Goal: Information Seeking & Learning: Compare options

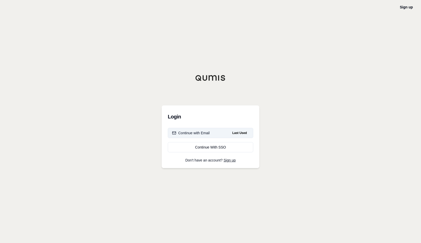
click at [243, 133] on span "Last Used" at bounding box center [239, 133] width 19 height 6
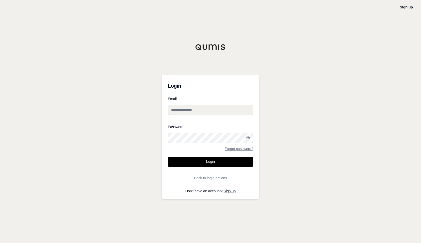
type input "**********"
click at [209, 161] on button "Login" at bounding box center [210, 161] width 85 height 10
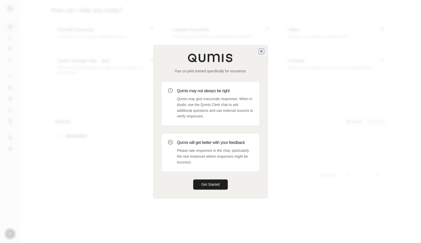
click at [262, 52] on icon "button" at bounding box center [261, 51] width 2 height 2
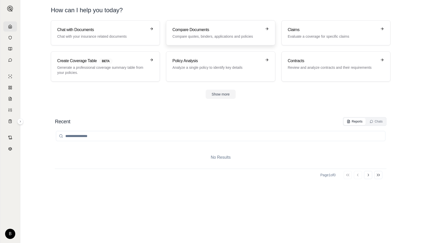
click at [192, 41] on link "Compare Documents Compare quotes, binders, applications and policies" at bounding box center [220, 32] width 109 height 25
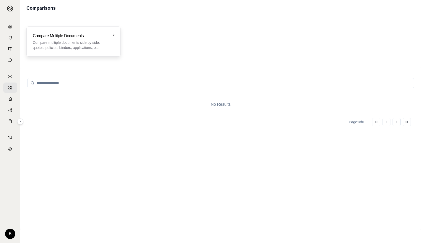
click at [104, 47] on p "Compare multiple documents side by side: quotes, policies, binders, application…" at bounding box center [70, 45] width 74 height 10
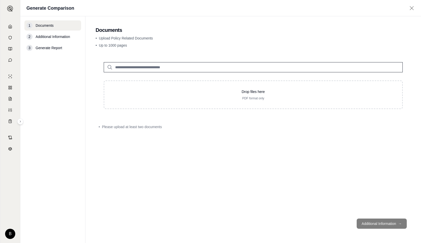
click at [133, 66] on input "search" at bounding box center [253, 67] width 299 height 10
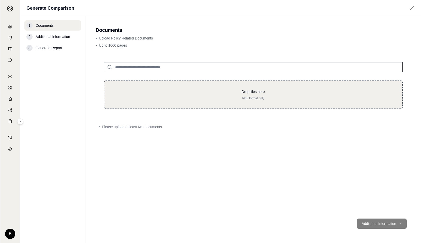
click at [188, 85] on div "Drop files here PDF format only" at bounding box center [253, 94] width 299 height 28
type input "**********"
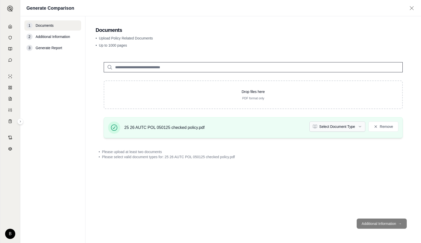
click at [351, 125] on html "B Generate Comparison 1 Documents 2 Additional Information 3 Generate Report Do…" at bounding box center [210, 121] width 421 height 243
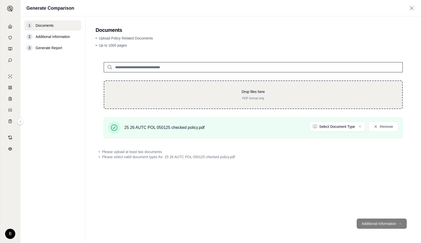
click at [246, 96] on p "PDF format only" at bounding box center [253, 98] width 282 height 4
type input "**********"
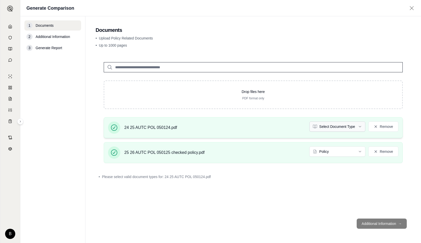
click at [344, 127] on html "B Generate Comparison 1 Documents 2 Additional Information 3 Generate Report Do…" at bounding box center [210, 121] width 421 height 243
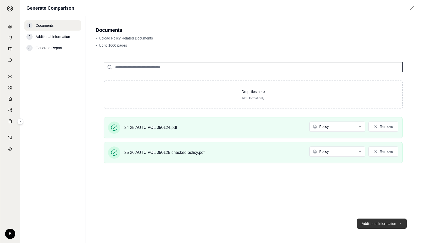
click at [370, 224] on button "Additional Information →" at bounding box center [382, 223] width 50 height 10
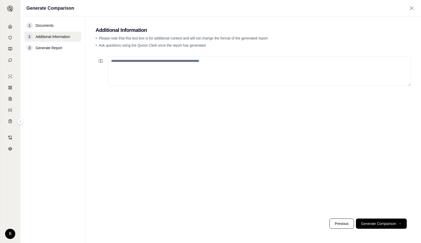
click at [172, 64] on textarea at bounding box center [259, 71] width 303 height 30
type textarea "**********"
click at [381, 224] on button "Generate Comparison →" at bounding box center [381, 223] width 51 height 10
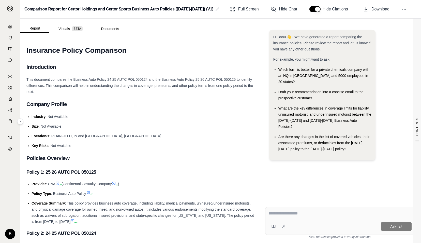
click at [319, 218] on div "Ask" at bounding box center [340, 221] width 150 height 28
click at [298, 214] on textarea at bounding box center [340, 213] width 143 height 6
click at [275, 212] on textarea at bounding box center [340, 213] width 143 height 6
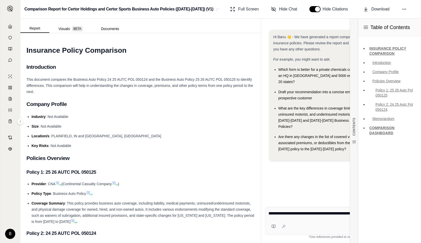
click at [309, 164] on div "Hi Banu 👋 - We have generated a report comparing the insurance policies. Please…" at bounding box center [340, 112] width 150 height 173
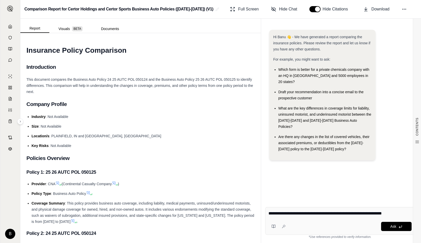
click at [400, 213] on textarea "**********" at bounding box center [340, 213] width 143 height 6
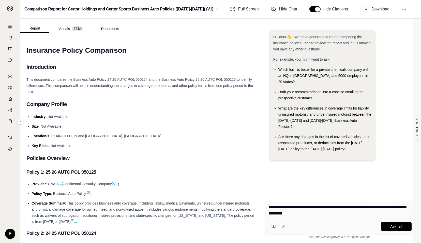
type textarea "**********"
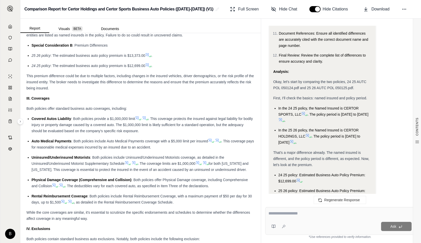
scroll to position [380, 0]
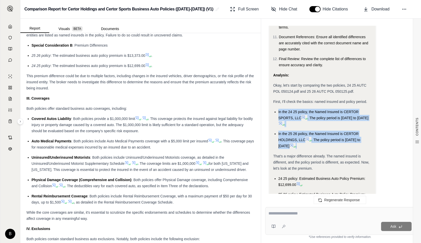
drag, startPoint x: 276, startPoint y: 98, endPoint x: 306, endPoint y: 136, distance: 47.7
click at [306, 136] on ul "In the 24 25 policy, the Named Insured is CERTOR SPORTS, LLC . The policy perio…" at bounding box center [322, 129] width 98 height 40
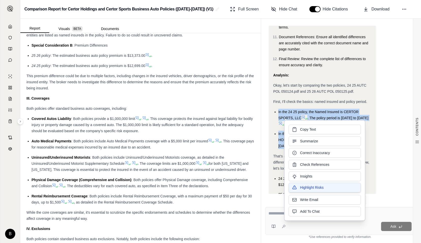
click at [310, 185] on span "Highlight Risks" at bounding box center [312, 187] width 24 height 5
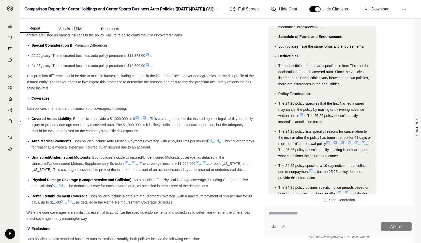
scroll to position [6846, 0]
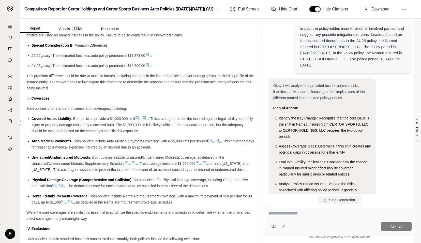
click at [349, 198] on span "Stop Generation" at bounding box center [342, 200] width 26 height 4
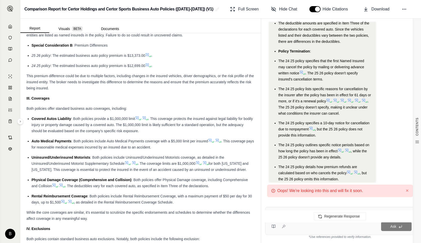
scroll to position [6868, 0]
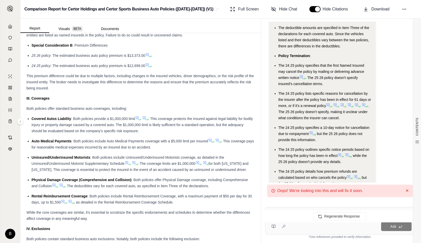
click at [406, 192] on button "✕" at bounding box center [407, 190] width 3 height 6
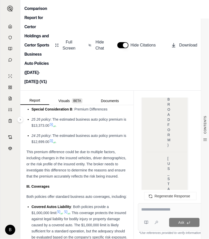
scroll to position [6608, 0]
click at [166, 206] on div "Ask" at bounding box center [170, 217] width 65 height 28
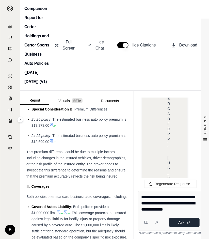
type textarea "**********"
click at [180, 222] on span "Ask" at bounding box center [182, 223] width 6 height 4
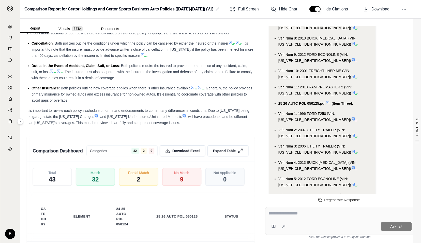
scroll to position [482, 0]
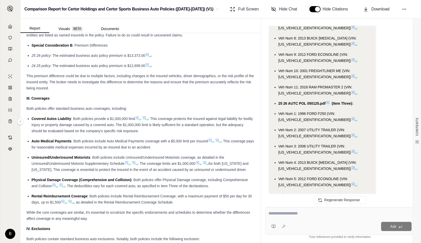
drag, startPoint x: 339, startPoint y: 152, endPoint x: 327, endPoint y: 165, distance: 17.6
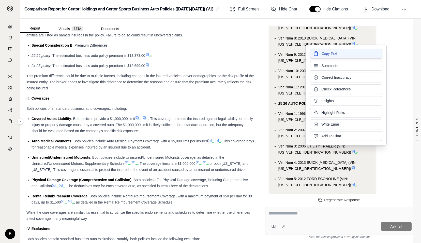
click at [326, 54] on span "Copy Text" at bounding box center [329, 53] width 16 height 5
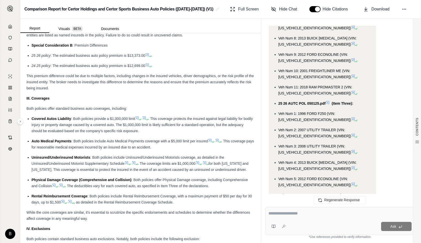
click at [279, 215] on textarea at bounding box center [340, 213] width 143 height 6
paste textarea "**********"
type textarea "**********"
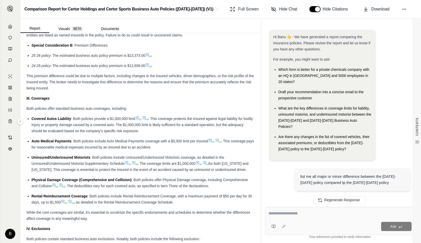
scroll to position [10775, 0]
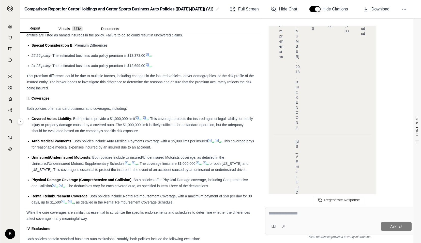
click at [282, 213] on textarea at bounding box center [340, 213] width 143 height 6
paste textarea "**********"
type textarea "**********"
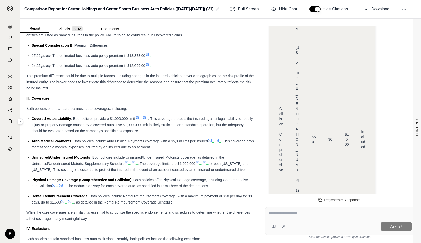
drag, startPoint x: 278, startPoint y: 101, endPoint x: 349, endPoint y: 111, distance: 71.1
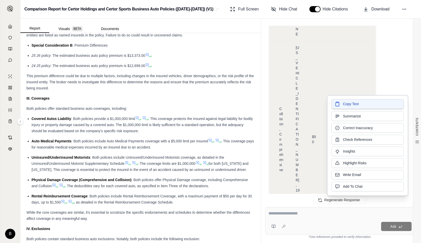
click at [345, 104] on span "Copy Text" at bounding box center [351, 103] width 16 height 5
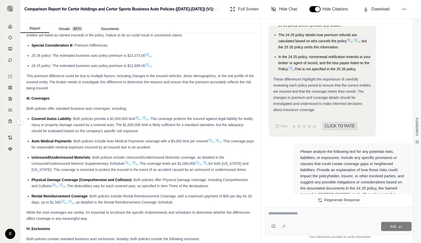
scroll to position [7029, 0]
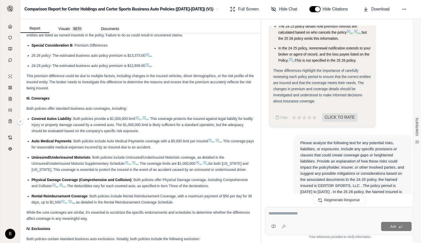
click at [363, 217] on div at bounding box center [340, 214] width 143 height 8
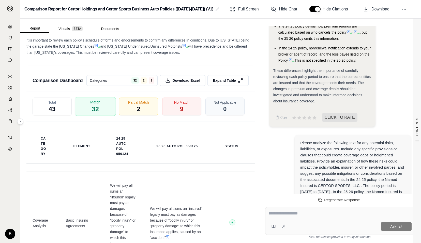
scroll to position [861, 0]
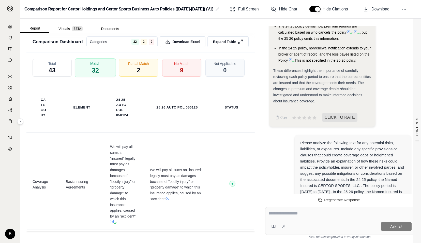
click at [99, 77] on div "Match 32" at bounding box center [95, 67] width 41 height 19
click at [129, 77] on div "Partial Match 2" at bounding box center [138, 67] width 41 height 19
click at [142, 46] on html "B Comparison Report for Certor Holdings and Certor Sports Business Auto Policie…" at bounding box center [210, 121] width 421 height 243
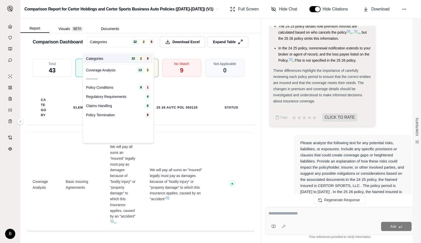
click at [176, 47] on html "B Comparison Report for Certor Holdings and Certor Sports Business Auto Policie…" at bounding box center [210, 121] width 421 height 243
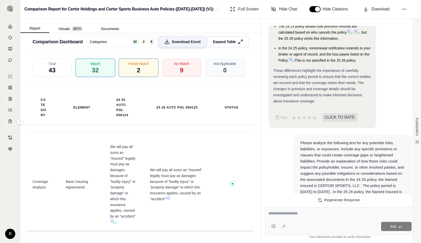
click at [186, 45] on span "Download Excel" at bounding box center [186, 41] width 29 height 5
click at [284, 213] on textarea at bounding box center [340, 213] width 143 height 6
type textarea "*"
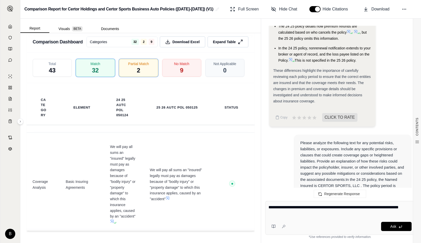
type textarea "**********"
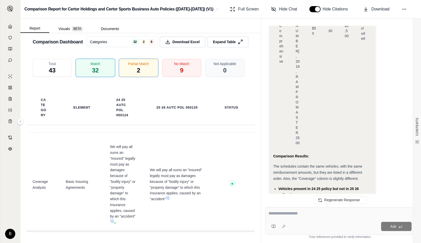
scroll to position [11943, 0]
click at [326, 214] on textarea at bounding box center [340, 213] width 143 height 6
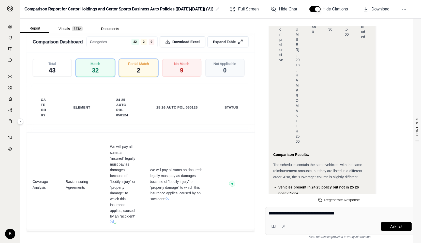
type textarea "**********"
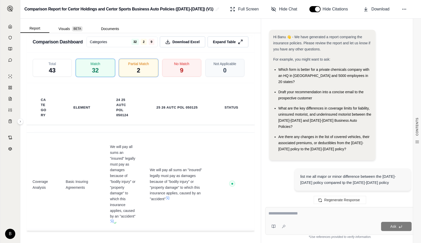
scroll to position [12818, 0]
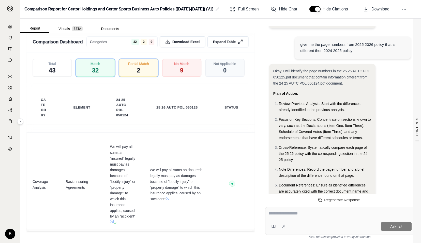
click at [290, 213] on textarea at bounding box center [340, 213] width 143 height 6
type textarea "**********"
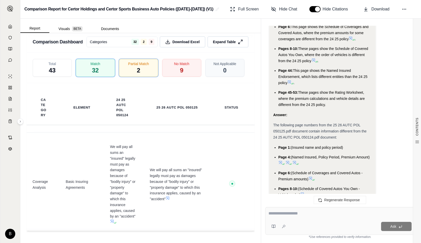
scroll to position [13164, 0]
click at [12, 29] on link at bounding box center [10, 26] width 14 height 10
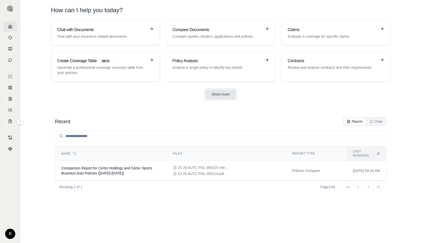
click at [225, 93] on button "Show more" at bounding box center [221, 94] width 30 height 9
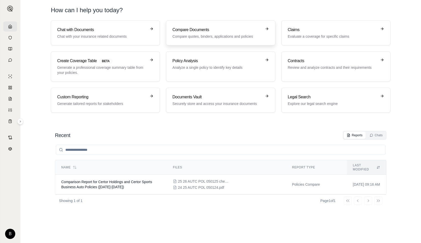
click at [195, 38] on p "Compare quotes, binders, applications and policies" at bounding box center [216, 36] width 89 height 5
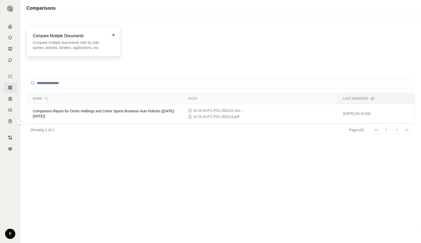
click at [84, 53] on div "Compare Mulitple Documents Compare multiple documents side by side: quotes, pol…" at bounding box center [73, 41] width 94 height 30
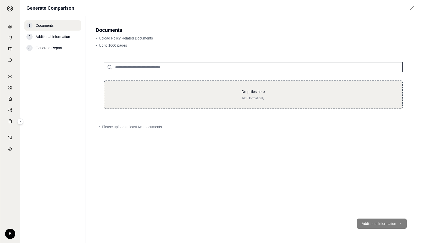
click at [145, 92] on p "Drop files here" at bounding box center [253, 91] width 282 height 5
click at [258, 90] on p "Drop files here" at bounding box center [253, 91] width 282 height 5
click at [238, 98] on p "PDF format only" at bounding box center [253, 98] width 282 height 4
type input "**********"
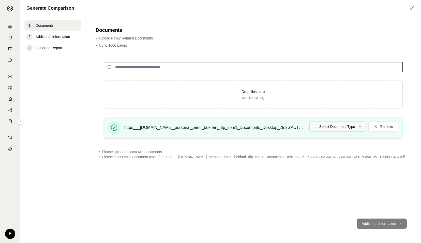
click at [352, 125] on html "B Generate Comparison 1 Documents 2 Additional Information 3 Generate Report Do…" at bounding box center [210, 121] width 421 height 243
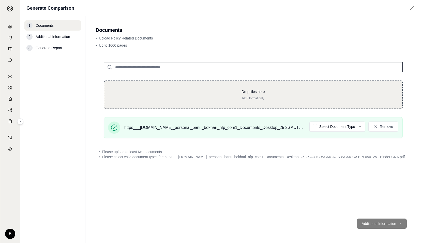
click at [242, 92] on p "Drop files here" at bounding box center [253, 91] width 282 height 5
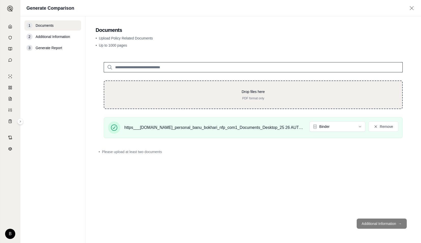
type input "**********"
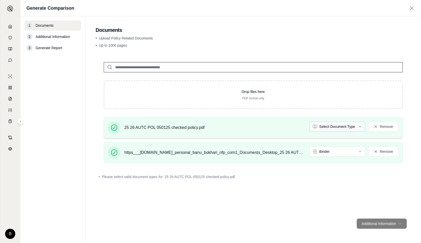
click at [335, 127] on html "B Generate Comparison 1 Documents 2 Additional Information 3 Generate Report Do…" at bounding box center [210, 121] width 421 height 243
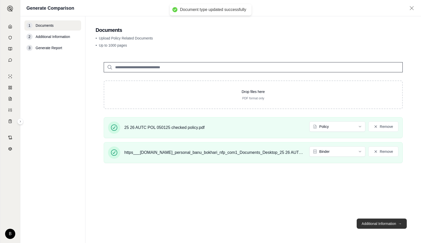
click at [372, 222] on button "Additional Information →" at bounding box center [382, 223] width 50 height 10
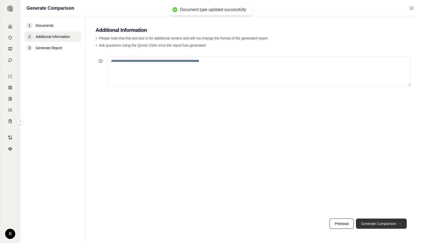
click at [373, 222] on button "Generate Comparison →" at bounding box center [381, 223] width 51 height 10
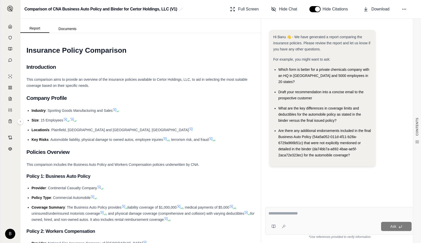
click at [241, 119] on li "Size : 15 Employees" at bounding box center [143, 120] width 223 height 6
click at [326, 209] on div "Ask" at bounding box center [340, 221] width 150 height 28
type textarea "**********"
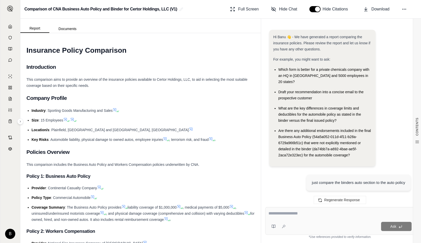
scroll to position [1634, 0]
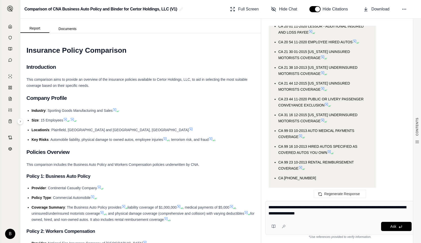
type textarea "**********"
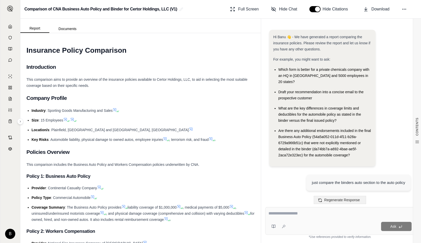
scroll to position [2005, 0]
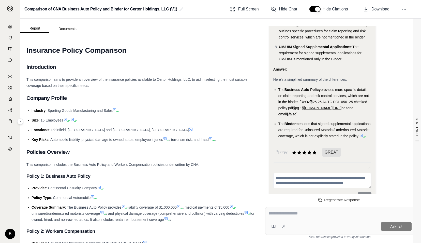
click at [316, 209] on div "Ask" at bounding box center [340, 221] width 150 height 28
type textarea "**********"
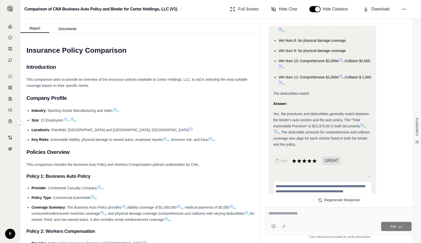
scroll to position [2574, 0]
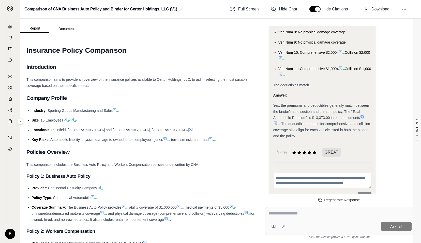
click at [328, 213] on textarea at bounding box center [340, 213] width 143 height 6
type textarea "**********"
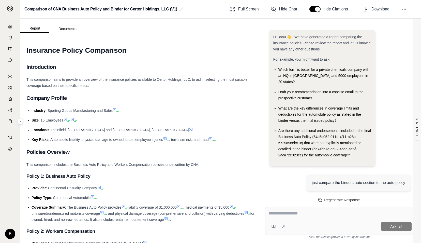
scroll to position [2815, 0]
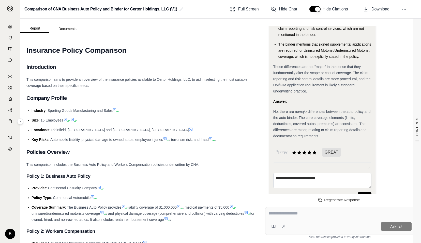
type textarea "**********"
click at [364, 192] on button "Submit" at bounding box center [364, 195] width 13 height 7
click at [312, 213] on textarea at bounding box center [340, 213] width 143 height 6
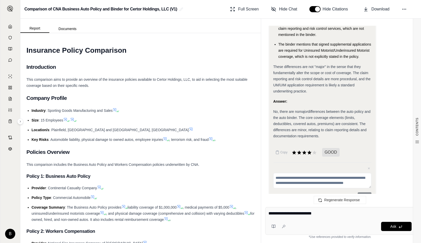
type textarea "**********"
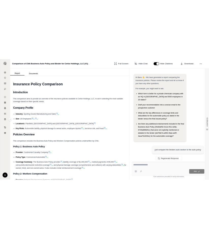
scroll to position [3004, 0]
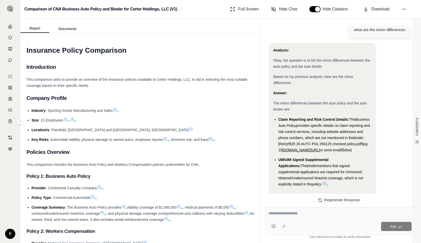
click at [305, 168] on li "UM/UIM Signed Supplemental Applications: The binder mentions that signed supple…" at bounding box center [324, 171] width 93 height 31
click at [10, 29] on link at bounding box center [10, 26] width 14 height 10
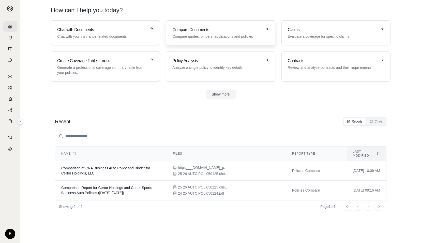
click at [215, 38] on p "Compare quotes, binders, applications and policies" at bounding box center [216, 36] width 89 height 5
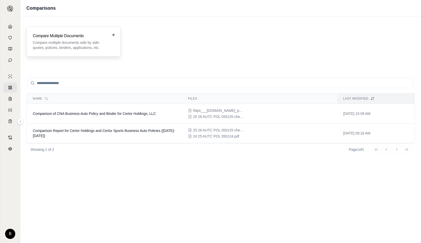
click at [82, 54] on div "Compare Mulitple Documents Compare multiple documents side by side: quotes, pol…" at bounding box center [73, 41] width 94 height 30
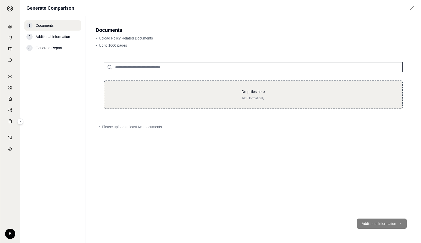
click at [166, 95] on div "Drop files here PDF format only" at bounding box center [253, 94] width 282 height 11
type input "**********"
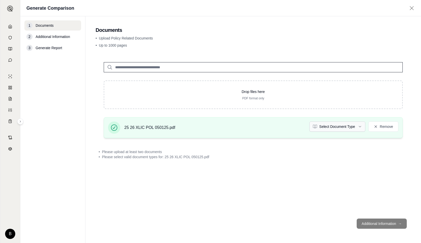
click at [352, 129] on html "B Generate Comparison 1 Documents 2 Additional Information 3 Generate Report Do…" at bounding box center [210, 121] width 421 height 243
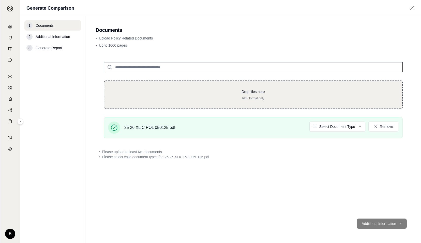
click at [274, 89] on div "Drop files here PDF format only" at bounding box center [253, 94] width 299 height 28
type input "**********"
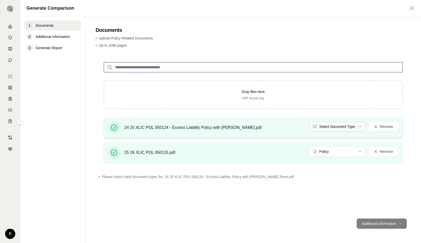
click at [357, 128] on html "B Generate Comparison 1 Documents 2 Additional Information 3 Generate Report Do…" at bounding box center [210, 121] width 421 height 243
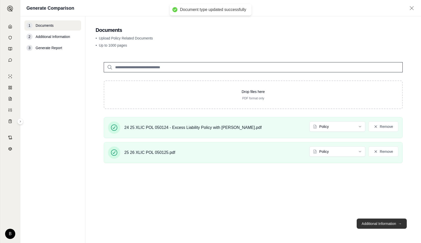
click at [382, 219] on button "Additional Information →" at bounding box center [382, 223] width 50 height 10
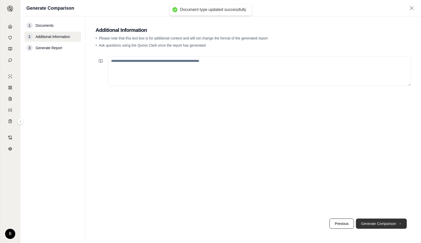
click at [382, 219] on button "Generate Comparison →" at bounding box center [381, 223] width 51 height 10
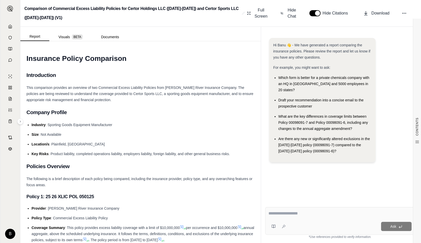
click at [277, 213] on textarea at bounding box center [340, 213] width 143 height 6
type textarea "**********"
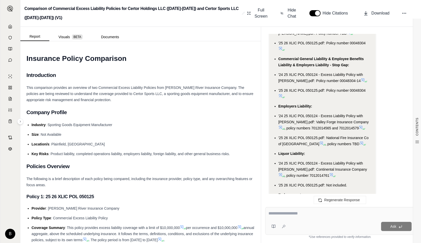
scroll to position [1048, 0]
type textarea "**********"
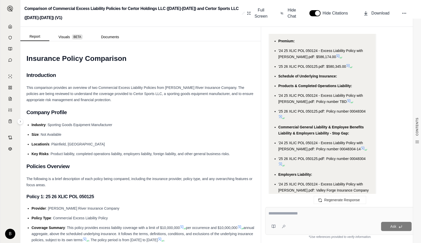
scroll to position [980, 0]
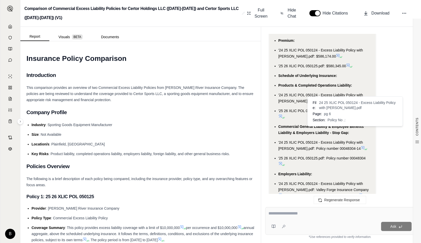
click at [361, 145] on icon at bounding box center [363, 147] width 4 height 4
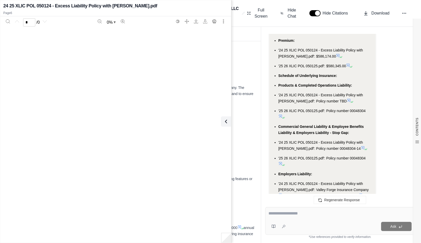
scroll to position [2043, 0]
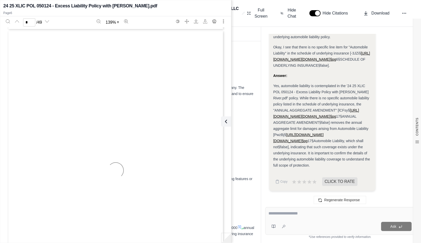
type input "*"
click at [248, 33] on div "Report Visuals BETA Documents" at bounding box center [140, 34] width 241 height 14
drag, startPoint x: 183, startPoint y: 2, endPoint x: 187, endPoint y: 32, distance: 29.9
click at [187, 32] on div "24 25 XLIC POL 050124 - Excess Liability Policy with James River.pdf Page 6 * /…" at bounding box center [115, 121] width 231 height 240
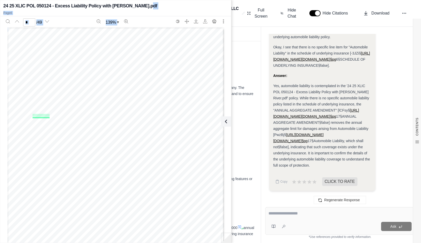
drag, startPoint x: 187, startPoint y: 32, endPoint x: 245, endPoint y: 62, distance: 65.8
click at [245, 62] on h1 "Insurance Policy Comparison" at bounding box center [140, 58] width 228 height 14
click at [228, 120] on icon at bounding box center [225, 121] width 6 height 6
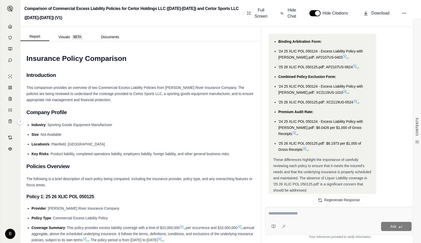
scroll to position [1197, 0]
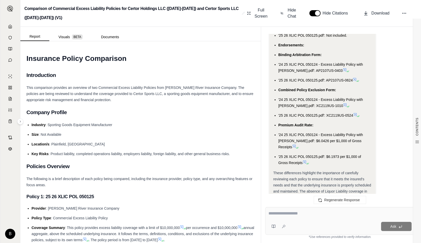
click at [291, 217] on div at bounding box center [340, 214] width 143 height 8
click at [280, 213] on textarea at bounding box center [340, 213] width 143 height 6
type textarea "**********"
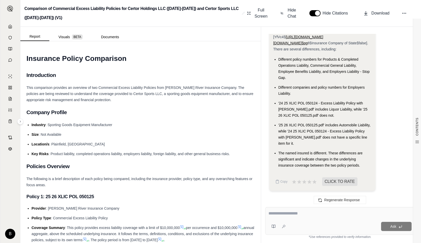
scroll to position [3665, 0]
click at [273, 213] on textarea at bounding box center [340, 213] width 143 height 6
type textarea "**********"
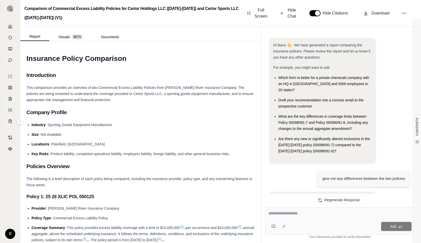
scroll to position [4542, 0]
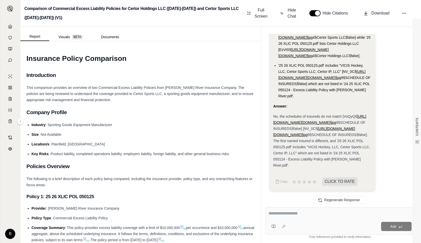
click at [299, 126] on link "https://storage.googleapis.com/qum.io/temp/1f3a229c-2e49-41cb-be2c-fb32240dbe56…" at bounding box center [314, 131] width 82 height 10
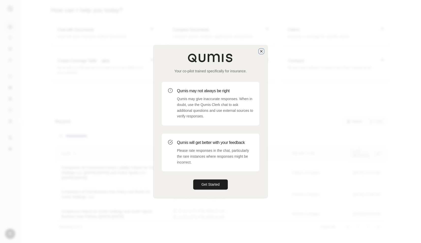
click at [262, 51] on icon "button" at bounding box center [261, 51] width 4 height 4
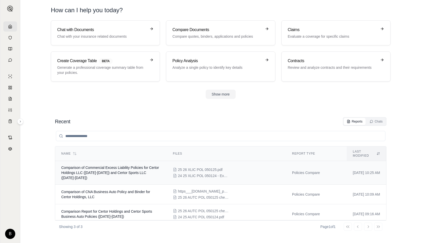
click at [221, 167] on div "25 26 XLIC POL 050125.pdf 24 25 XLIC POL 050124 - Excess Liability Policy with …" at bounding box center [226, 172] width 107 height 11
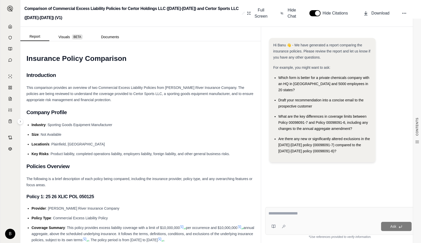
click at [333, 210] on textarea at bounding box center [340, 213] width 143 height 6
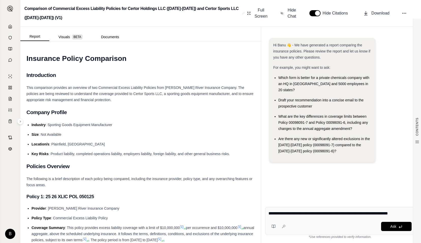
type textarea "**********"
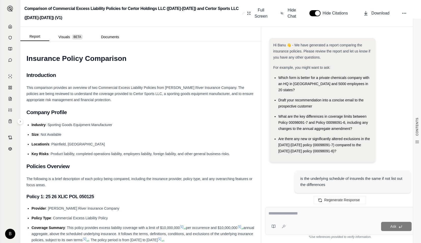
scroll to position [886, 0]
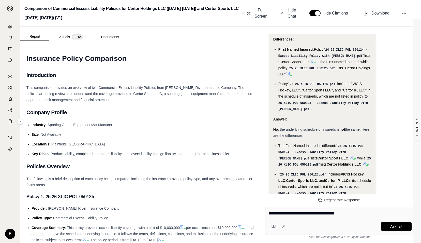
type textarea "**********"
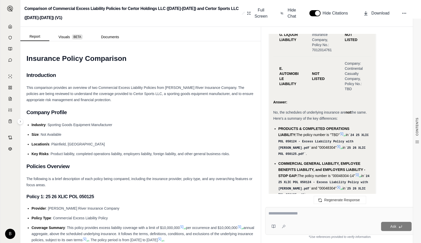
scroll to position [2847, 0]
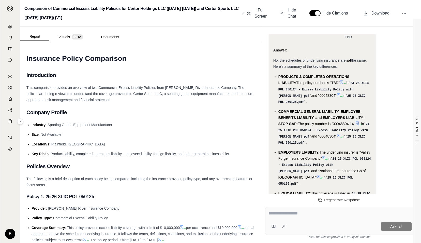
click at [336, 214] on textarea at bounding box center [340, 213] width 143 height 6
type textarea "**********"
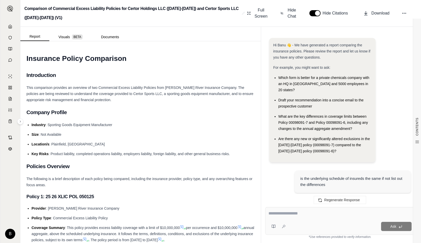
scroll to position [3756, 0]
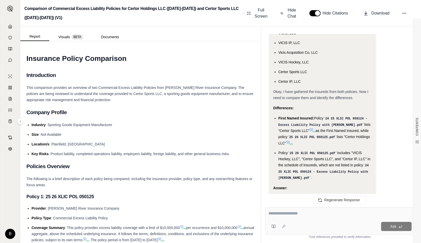
click at [303, 210] on textarea at bounding box center [340, 213] width 143 height 6
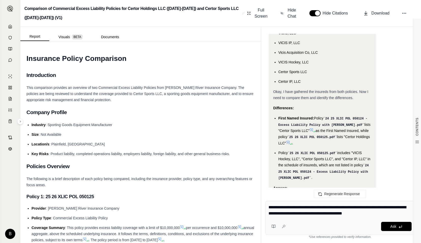
type textarea "**********"
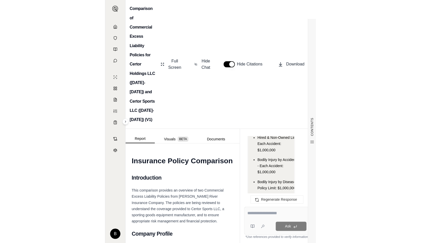
scroll to position [4069, 0]
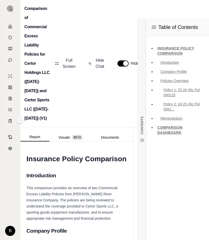
click at [88, 101] on div "Comparison of Commercial Excess Liability Policies for Certor Holdings LLC ([DA…" at bounding box center [114, 63] width 189 height 127
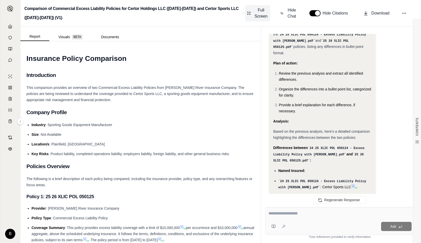
drag, startPoint x: 261, startPoint y: 118, endPoint x: 262, endPoint y: 18, distance: 99.7
click at [255, 118] on div "Report Visuals BETA Documents CONTENTS Table of Contents INSURANCE POLICY COMPA…" at bounding box center [220, 135] width 401 height 216
click at [262, 18] on span "Full Screen" at bounding box center [261, 13] width 14 height 12
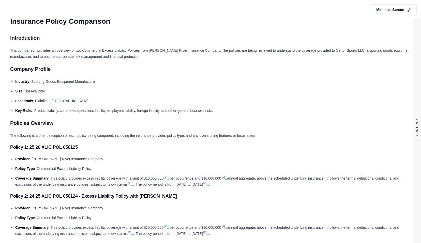
scroll to position [5312, 0]
click at [376, 8] on span "Minimize Screen" at bounding box center [390, 9] width 29 height 5
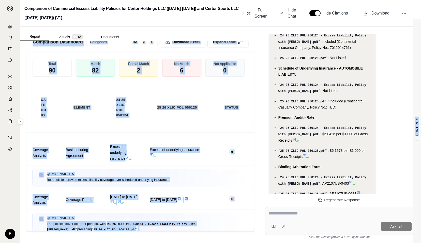
scroll to position [1223, 0]
click at [181, 45] on span "Download Excel" at bounding box center [186, 41] width 29 height 5
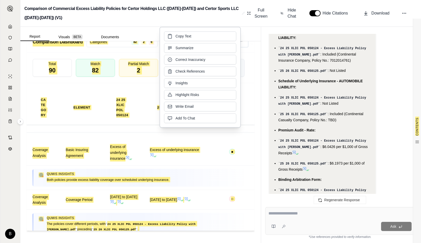
scroll to position [5312, 0]
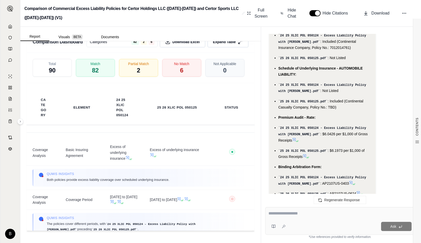
click at [185, 16] on h2 "Comparison of Commercial Excess Liability Policies for Certor Holdings LLC ([DA…" at bounding box center [131, 13] width 215 height 18
click at [8, 27] on icon at bounding box center [10, 26] width 4 height 4
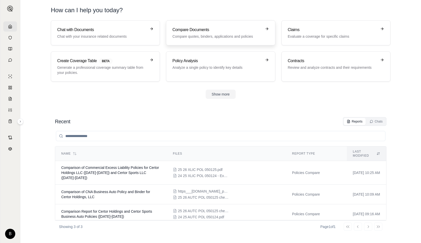
click at [190, 30] on h3 "Compare Documents" at bounding box center [216, 30] width 89 height 6
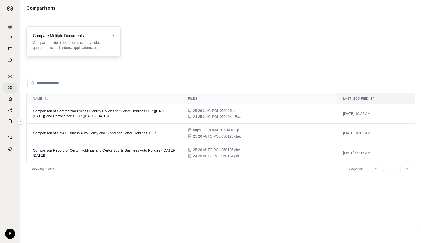
click at [60, 45] on p "Compare multiple documents side by side: quotes, policies, binders, application…" at bounding box center [70, 45] width 74 height 10
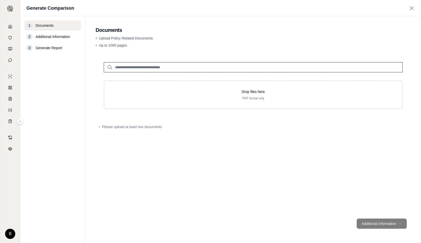
click at [138, 80] on div "Drop files here PDF format only" at bounding box center [253, 85] width 315 height 63
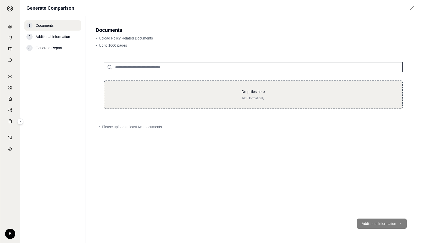
click at [151, 86] on div "Drop files here PDF format only" at bounding box center [253, 94] width 299 height 28
type input "**********"
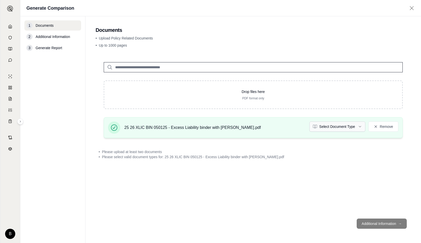
click at [354, 127] on html "B Generate Comparison 1 Documents 2 Additional Information 3 Generate Report Do…" at bounding box center [210, 121] width 421 height 243
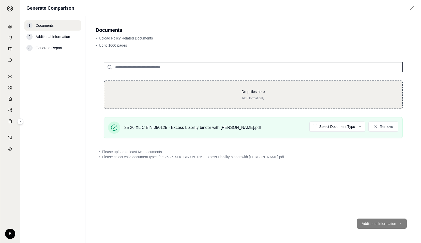
click at [267, 100] on p "PDF format only" at bounding box center [253, 98] width 282 height 4
type input "**********"
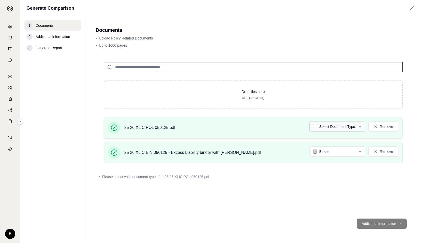
click at [332, 127] on html "B Generate Comparison 1 Documents 2 Additional Information 3 Generate Report Do…" at bounding box center [210, 121] width 421 height 243
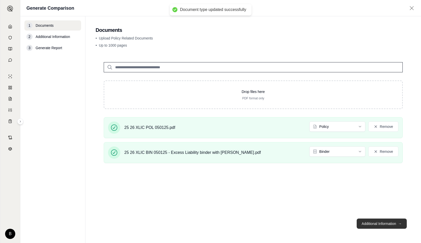
click at [378, 223] on button "Additional Information →" at bounding box center [382, 223] width 50 height 10
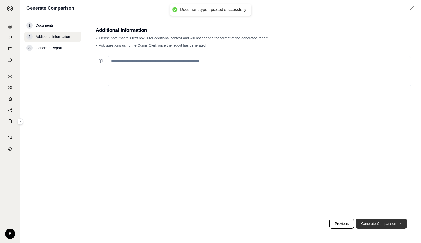
click at [378, 223] on button "Generate Comparison →" at bounding box center [381, 223] width 51 height 10
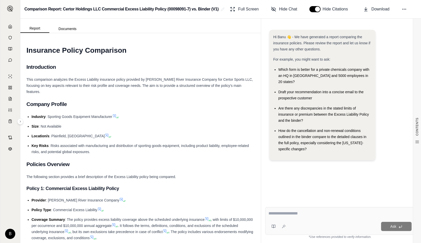
click at [321, 212] on textarea at bounding box center [340, 213] width 143 height 6
type textarea "*"
type textarea "**********"
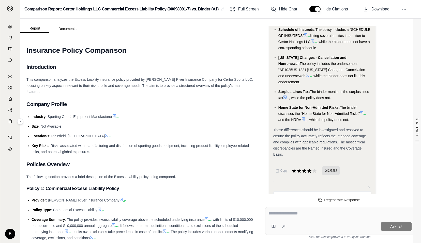
click at [311, 213] on textarea at bounding box center [340, 213] width 143 height 6
type textarea "**********"
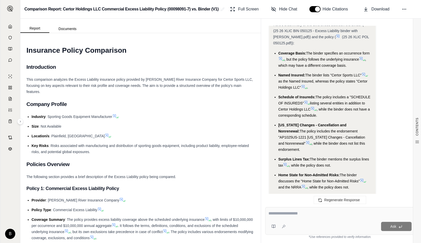
scroll to position [1253, 0]
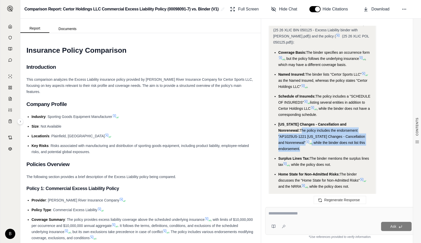
drag, startPoint x: 361, startPoint y: 99, endPoint x: 340, endPoint y: 115, distance: 26.6
click at [340, 121] on li "[US_STATE] Changes - Cancellation and Nonrenewal: The policy includes the endor…" at bounding box center [324, 136] width 93 height 31
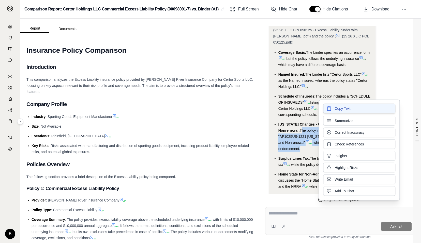
drag, startPoint x: 340, startPoint y: 115, endPoint x: 336, endPoint y: 107, distance: 9.0
click at [336, 107] on span "Copy Text" at bounding box center [343, 108] width 16 height 5
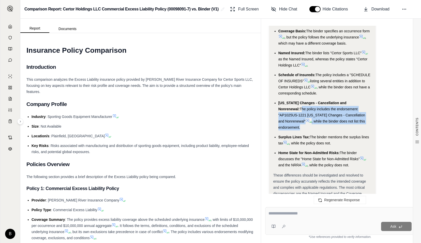
scroll to position [1275, 0]
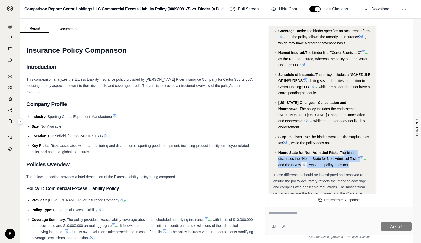
drag, startPoint x: 343, startPoint y: 122, endPoint x: 351, endPoint y: 133, distance: 13.4
click at [351, 149] on li "Home State for Non-Admitted Risks: The binder discusses the "Home State for Non…" at bounding box center [324, 158] width 93 height 18
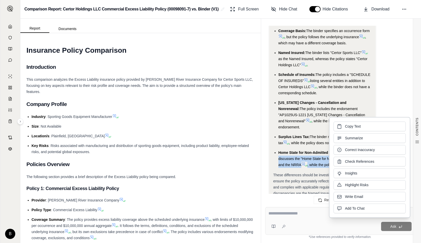
copy li "he binder discusses the "Home State for Non-Admitted Risks" and the NRRA , whil…"
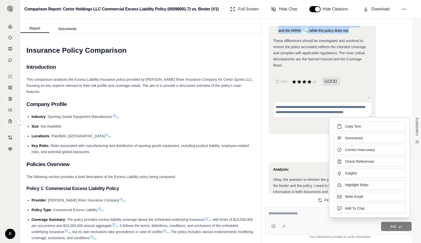
scroll to position [1480, 0]
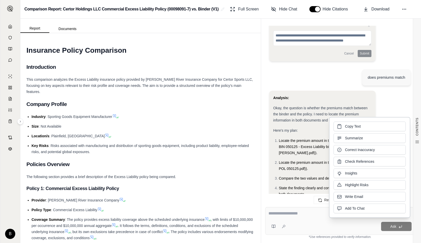
click at [396, 91] on div "Analysis: Okay, the question is whether the premiums match between the binder a…" at bounding box center [340, 241] width 142 height 301
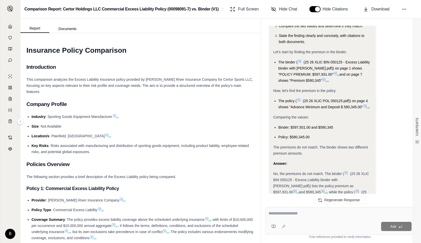
scroll to position [1633, 0]
click at [279, 212] on textarea at bounding box center [340, 213] width 143 height 6
type textarea "**********"
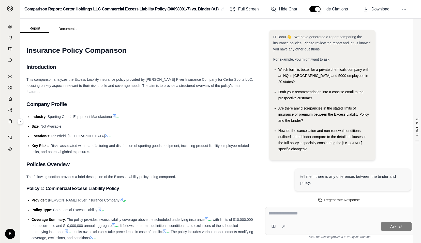
scroll to position [1963, 0]
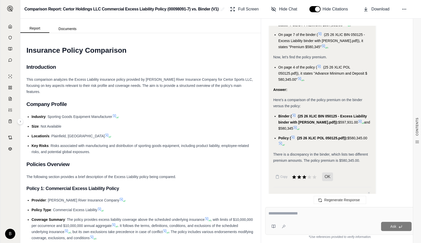
click at [358, 119] on icon at bounding box center [360, 121] width 4 height 4
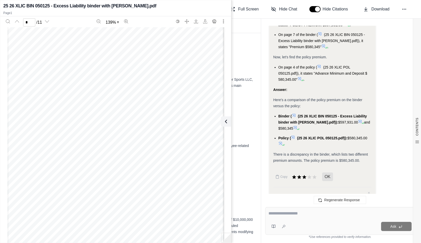
scroll to position [361, 0]
click at [296, 125] on icon at bounding box center [295, 127] width 4 height 4
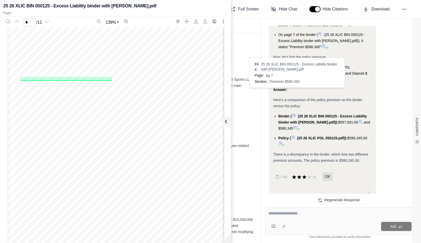
scroll to position [1742, 0]
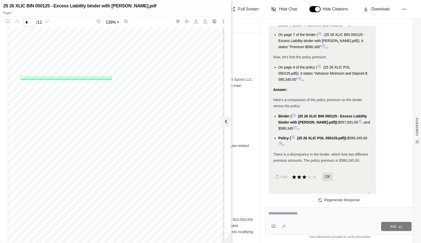
click at [296, 125] on icon at bounding box center [295, 127] width 4 height 4
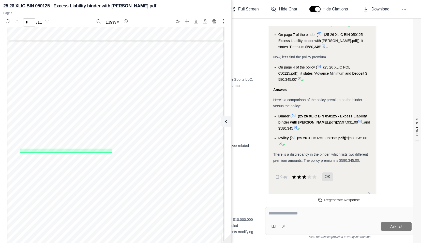
scroll to position [1669, 0]
type input "*"
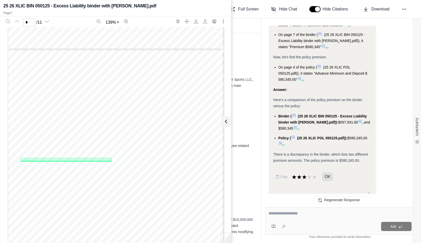
scroll to position [1663, 0]
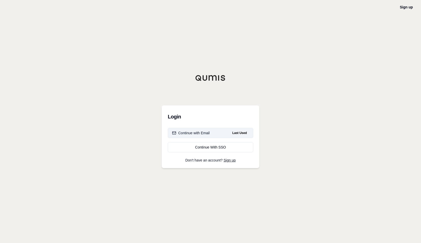
click at [209, 133] on div "Continue with Email" at bounding box center [191, 132] width 38 height 5
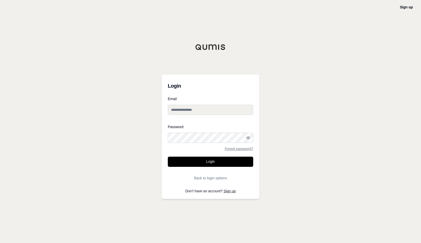
type input "**********"
click at [216, 160] on button "Login" at bounding box center [210, 161] width 85 height 10
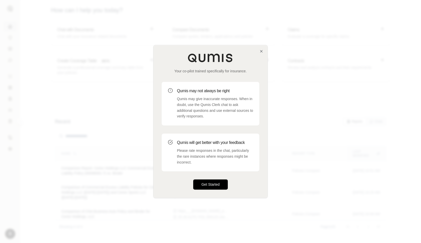
click at [218, 182] on button "Get Started" at bounding box center [210, 184] width 35 height 10
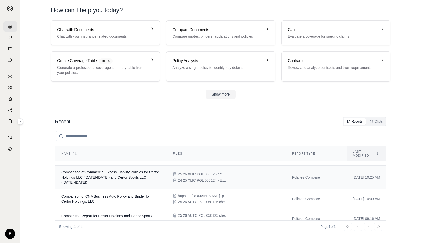
scroll to position [18, 0]
